Goal: Browse casually: Explore the website without a specific task or goal

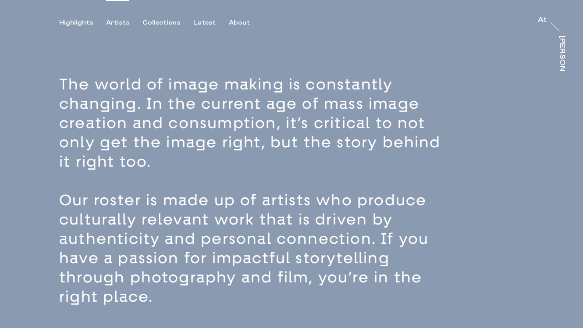
click at [115, 25] on div "Artists" at bounding box center [117, 23] width 23 height 8
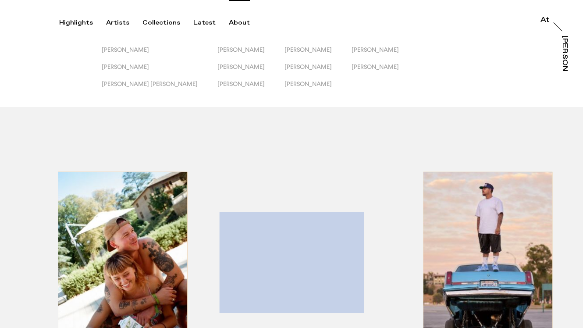
click at [235, 26] on div "About" at bounding box center [239, 23] width 21 height 8
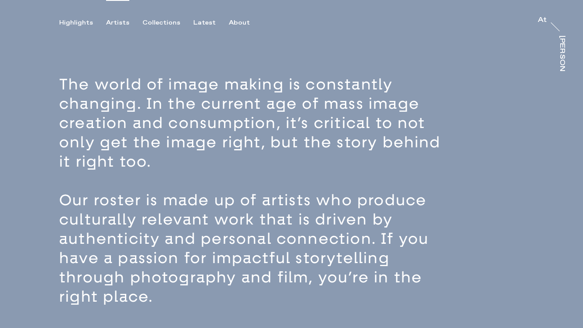
click at [112, 24] on div "Artists" at bounding box center [117, 23] width 23 height 8
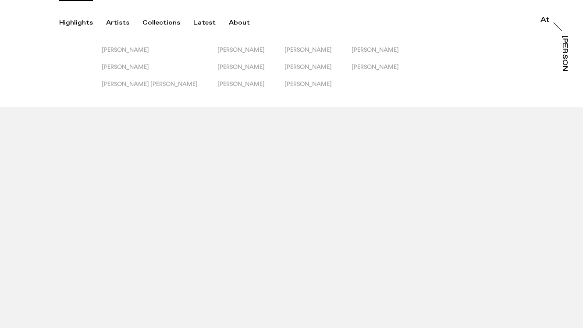
click at [76, 22] on div "Highlights" at bounding box center [76, 23] width 34 height 8
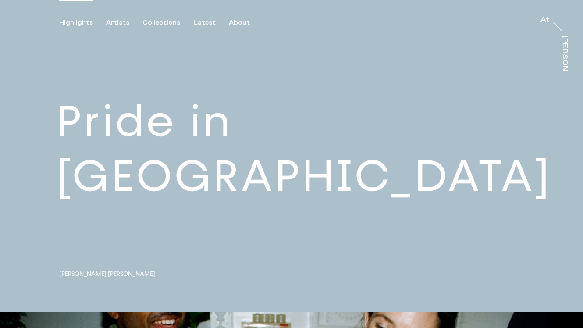
click at [408, 183] on link at bounding box center [291, 156] width 583 height 312
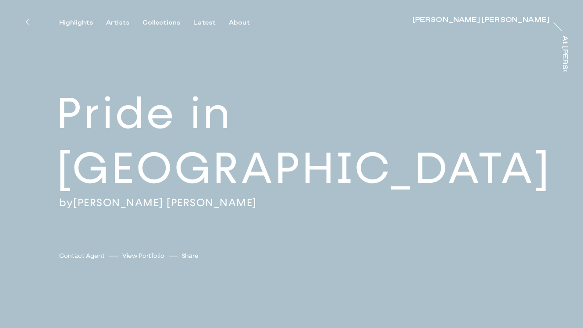
scroll to position [0, 0]
click at [442, 185] on div "Pride in [GEOGRAPHIC_DATA] by [PERSON_NAME] [PERSON_NAME] [PERSON_NAME] [PERSON…" at bounding box center [291, 147] width 583 height 295
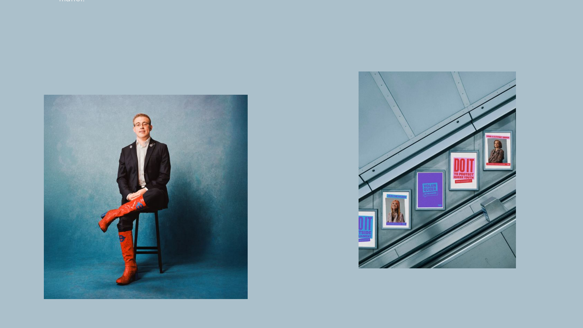
scroll to position [435, 0]
